Goal: Register for event/course

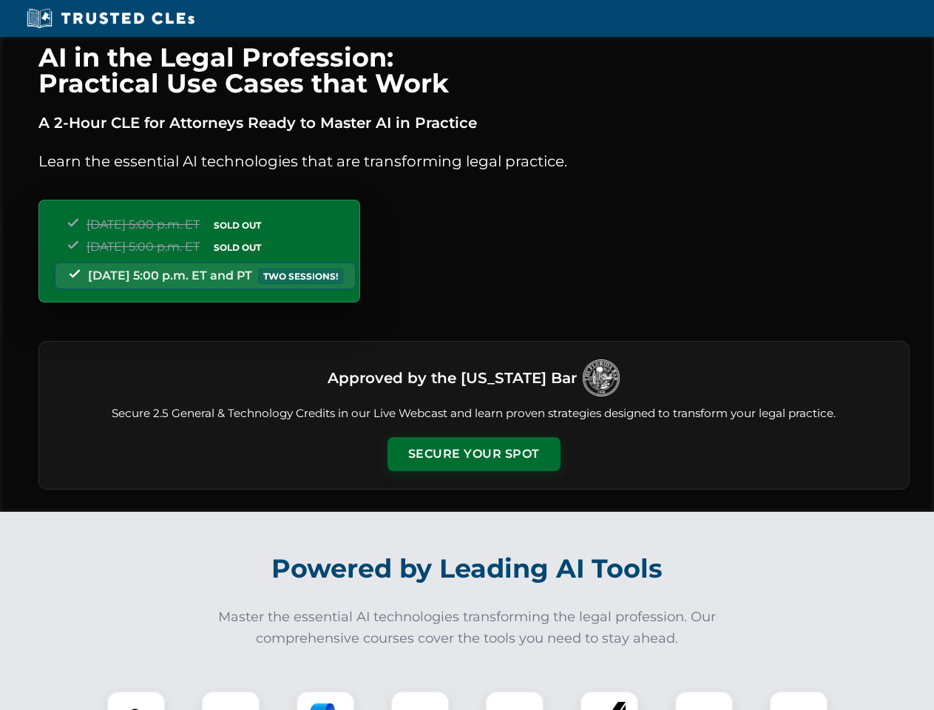
click at [473, 454] on button "Secure Your Spot" at bounding box center [474, 454] width 173 height 34
click at [136, 701] on img at bounding box center [136, 720] width 43 height 43
